Goal: Task Accomplishment & Management: Manage account settings

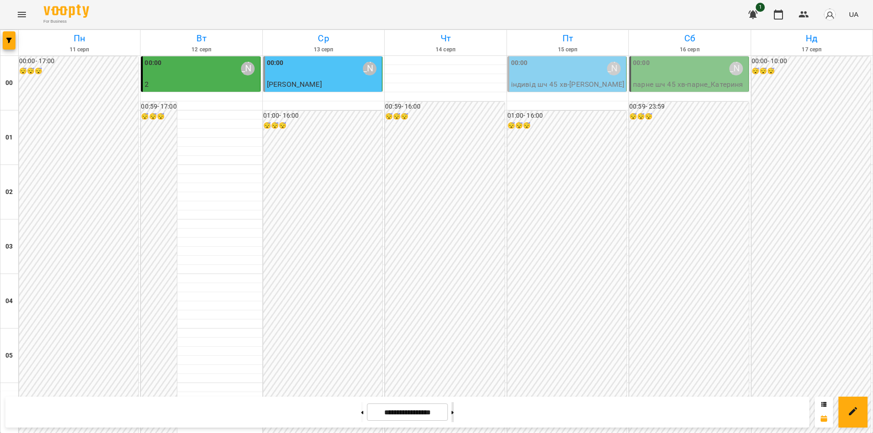
click at [454, 414] on icon at bounding box center [452, 413] width 2 height 4
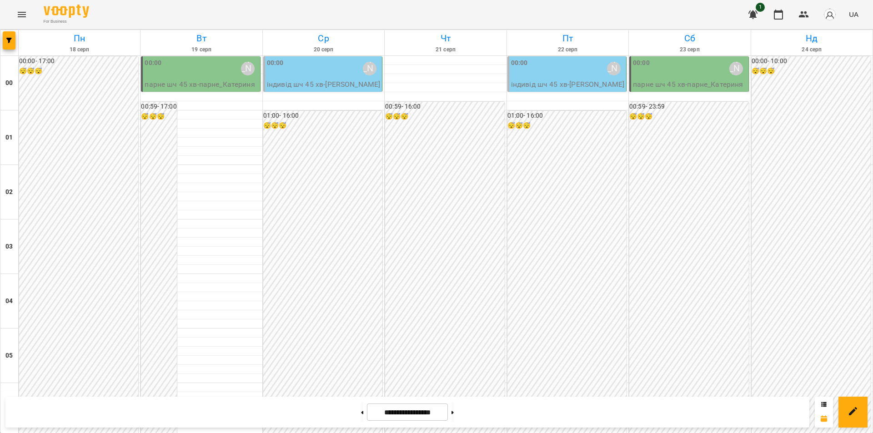
scroll to position [973, 0]
click at [361, 410] on button at bounding box center [362, 412] width 2 height 20
type input "**********"
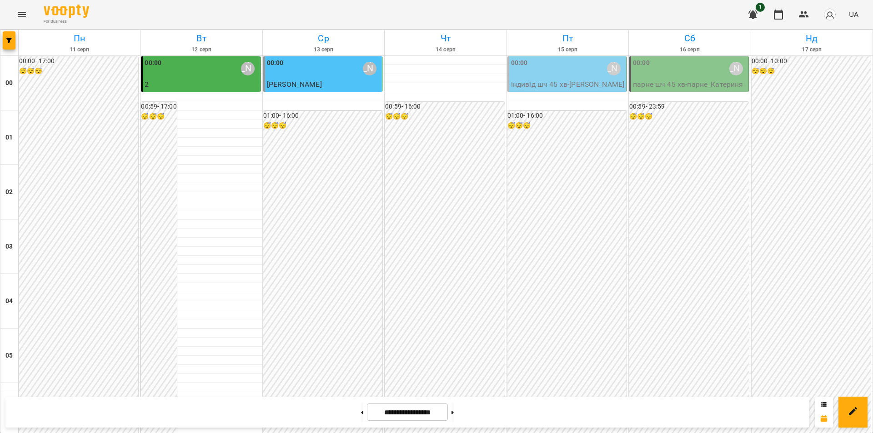
scroll to position [928, 0]
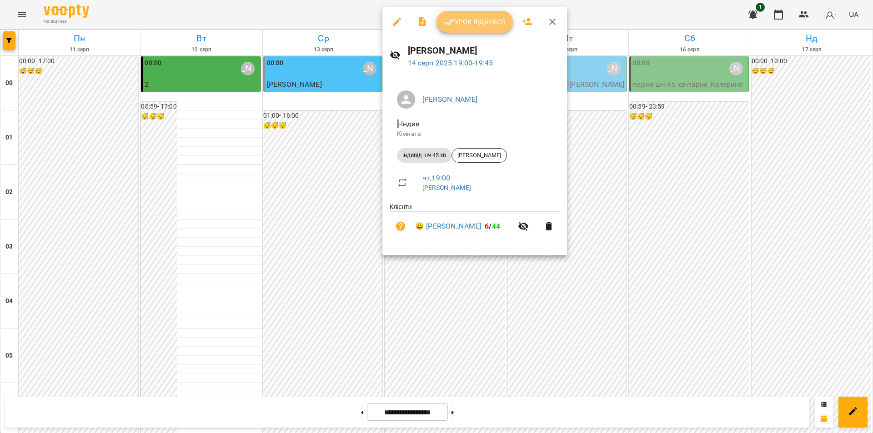
click at [465, 27] on span "Урок відбувся" at bounding box center [475, 21] width 62 height 11
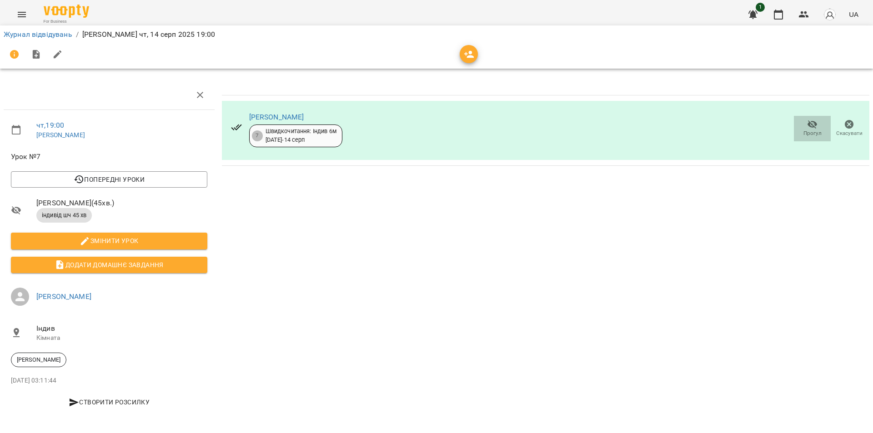
click at [810, 125] on icon "button" at bounding box center [812, 124] width 10 height 9
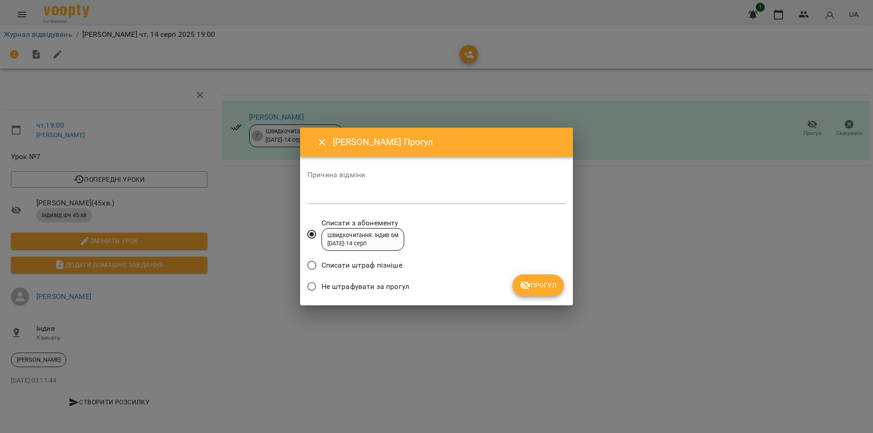
click at [396, 199] on textarea at bounding box center [436, 196] width 258 height 9
type textarea "********"
click at [519, 281] on button "Прогул" at bounding box center [537, 286] width 51 height 22
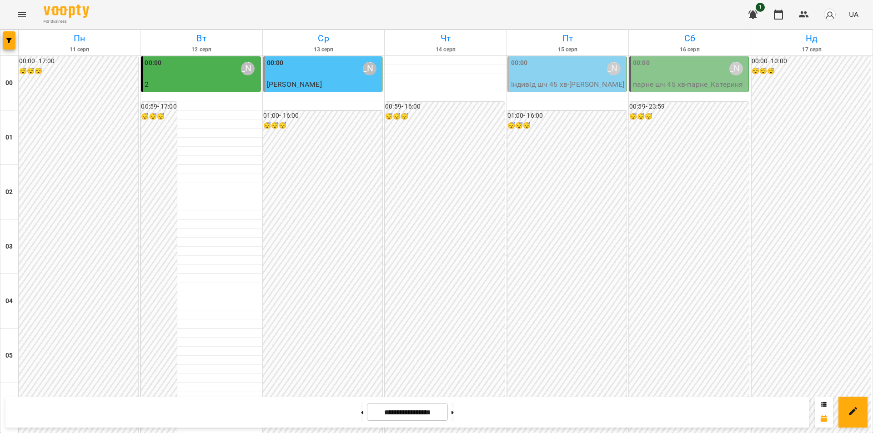
scroll to position [955, 0]
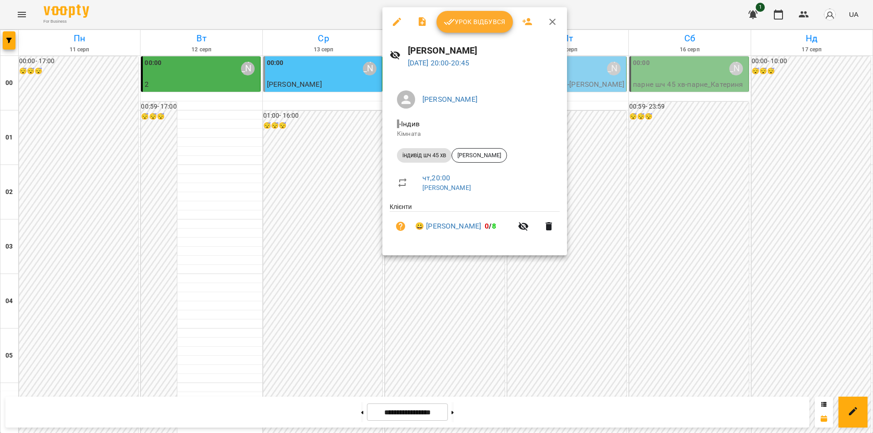
click at [471, 24] on span "Урок відбувся" at bounding box center [475, 21] width 62 height 11
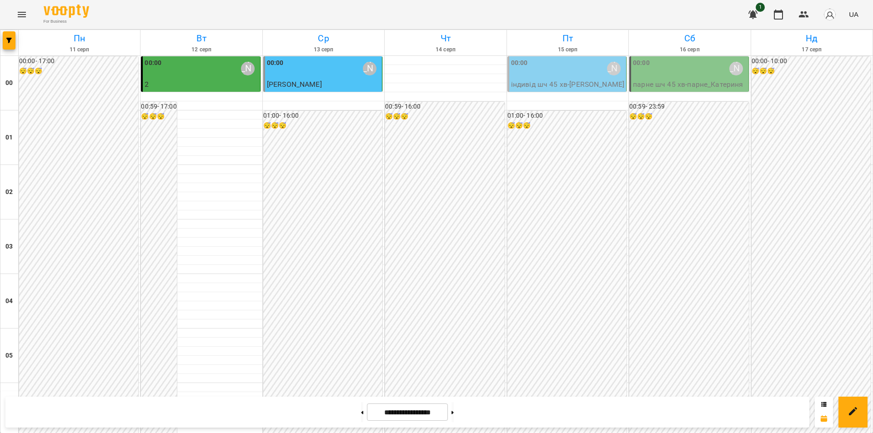
scroll to position [955, 0]
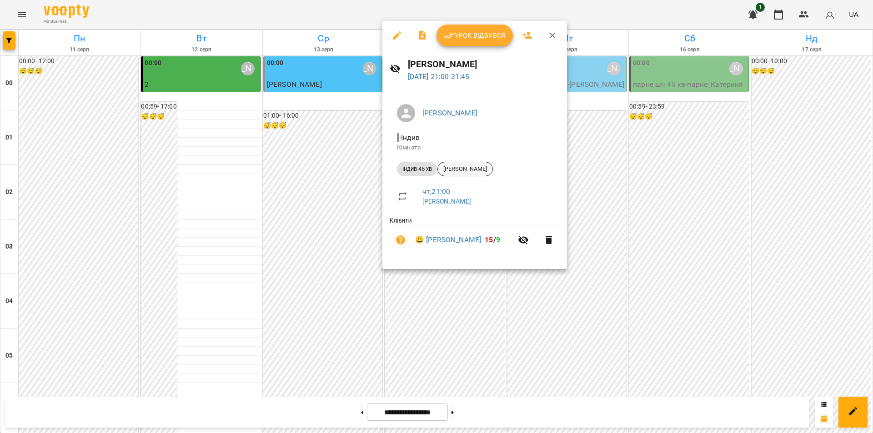
click at [469, 166] on span "[PERSON_NAME]" at bounding box center [465, 169] width 55 height 8
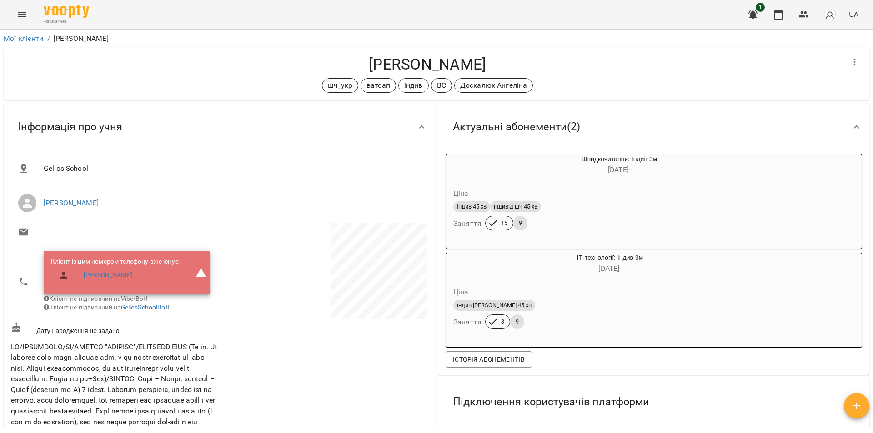
drag, startPoint x: 504, startPoint y: 64, endPoint x: 359, endPoint y: 69, distance: 144.7
click at [359, 64] on h4 "[PERSON_NAME]" at bounding box center [427, 64] width 833 height 19
copy h4 "[PERSON_NAME]"
